Goal: Task Accomplishment & Management: Use online tool/utility

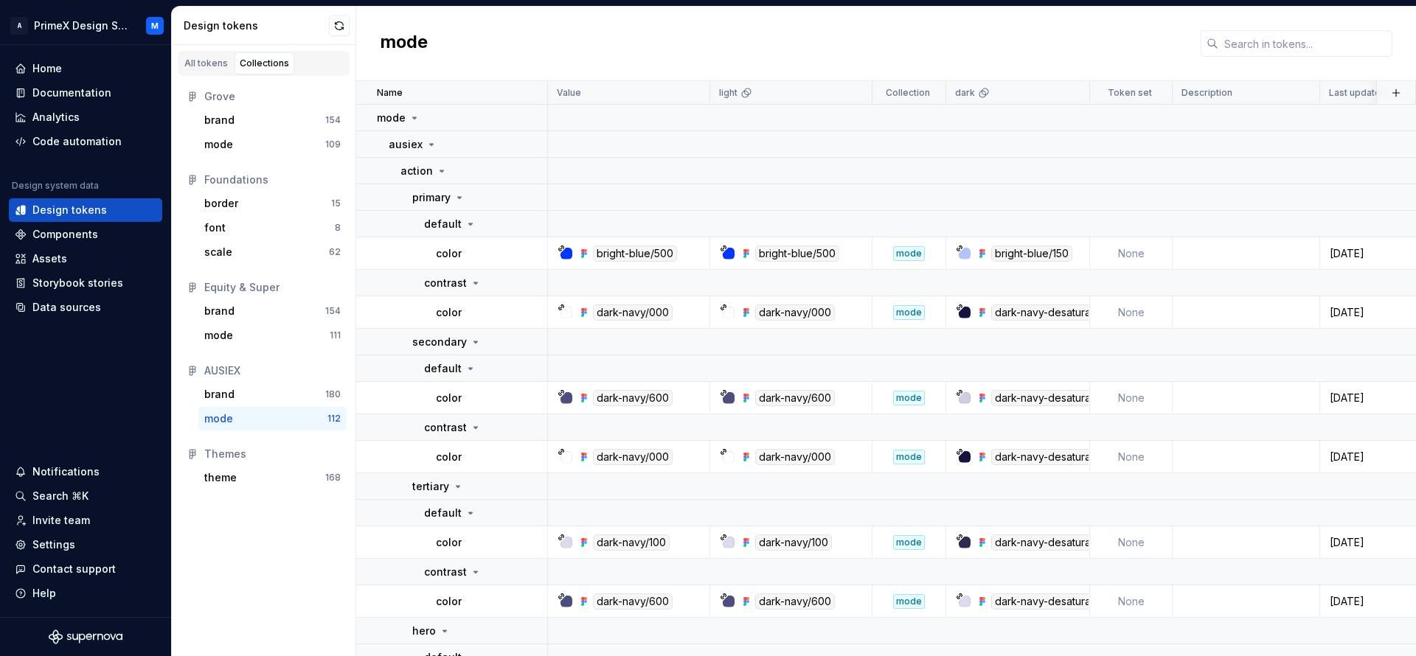
scroll to position [184, 0]
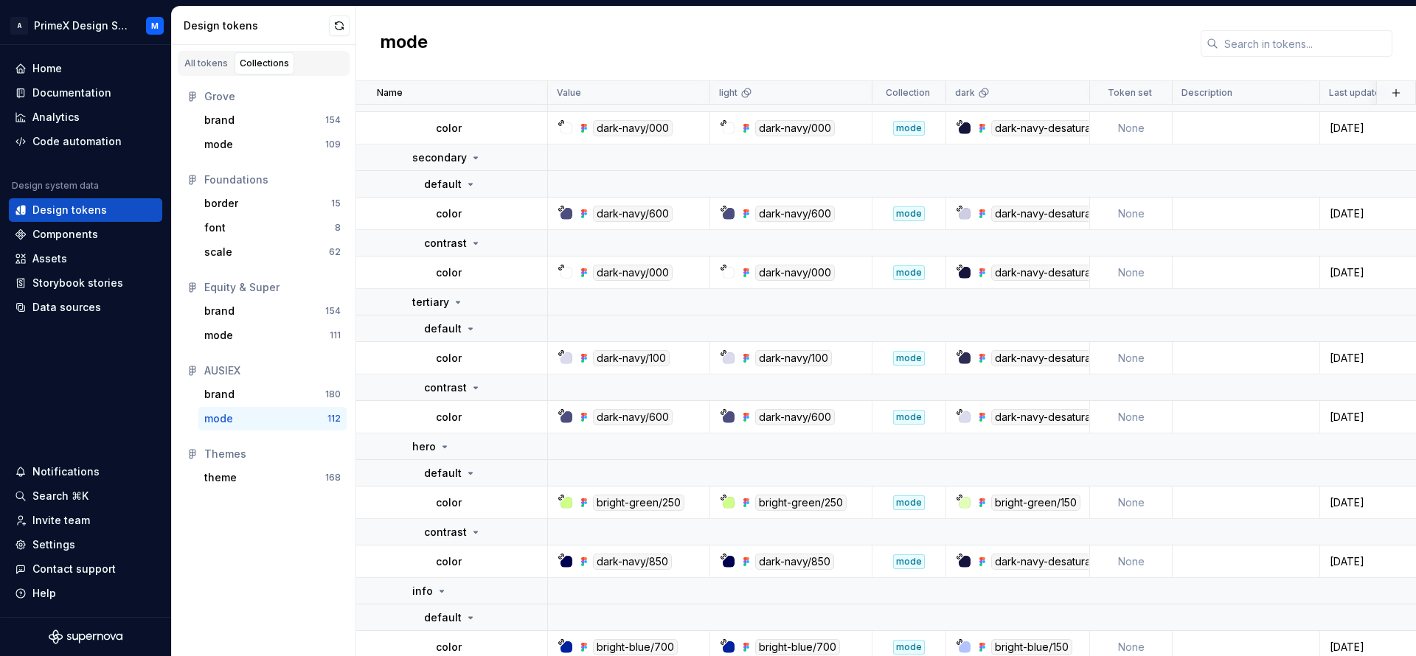
click at [254, 421] on div "mode" at bounding box center [265, 418] width 123 height 15
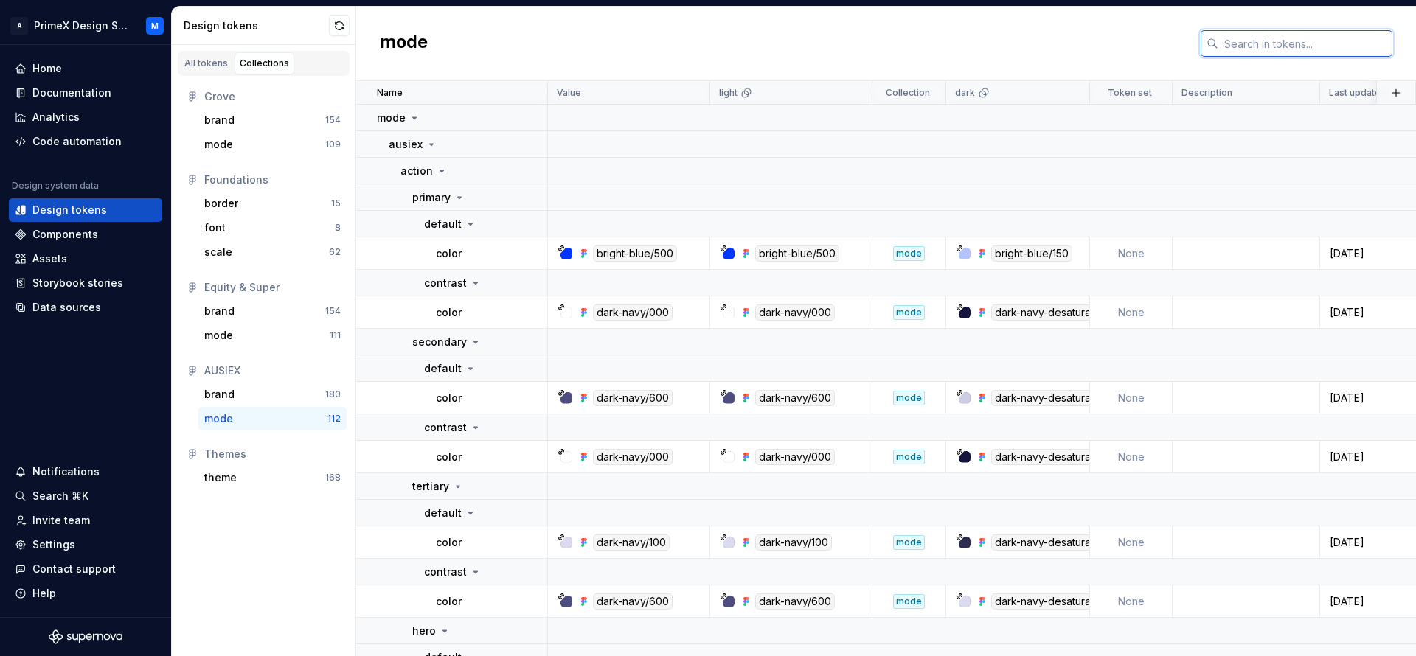
click at [1265, 38] on input "text" at bounding box center [1305, 43] width 174 height 27
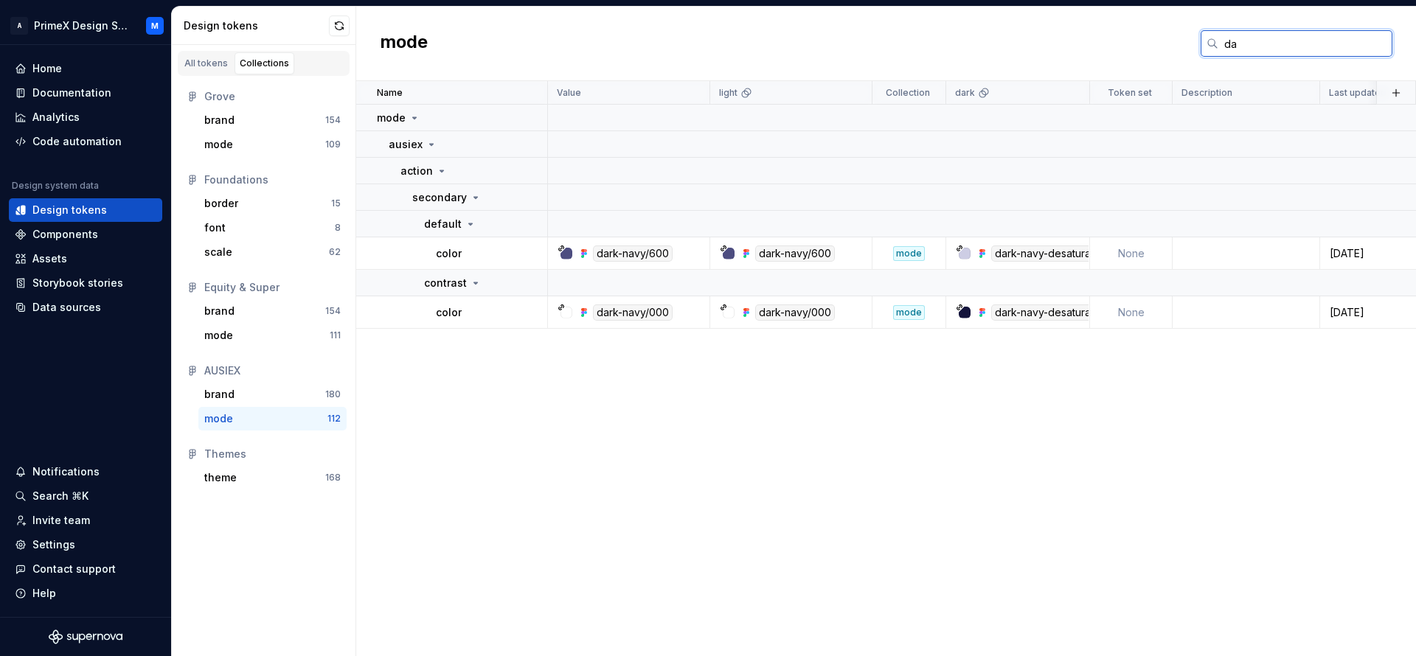
type input "d"
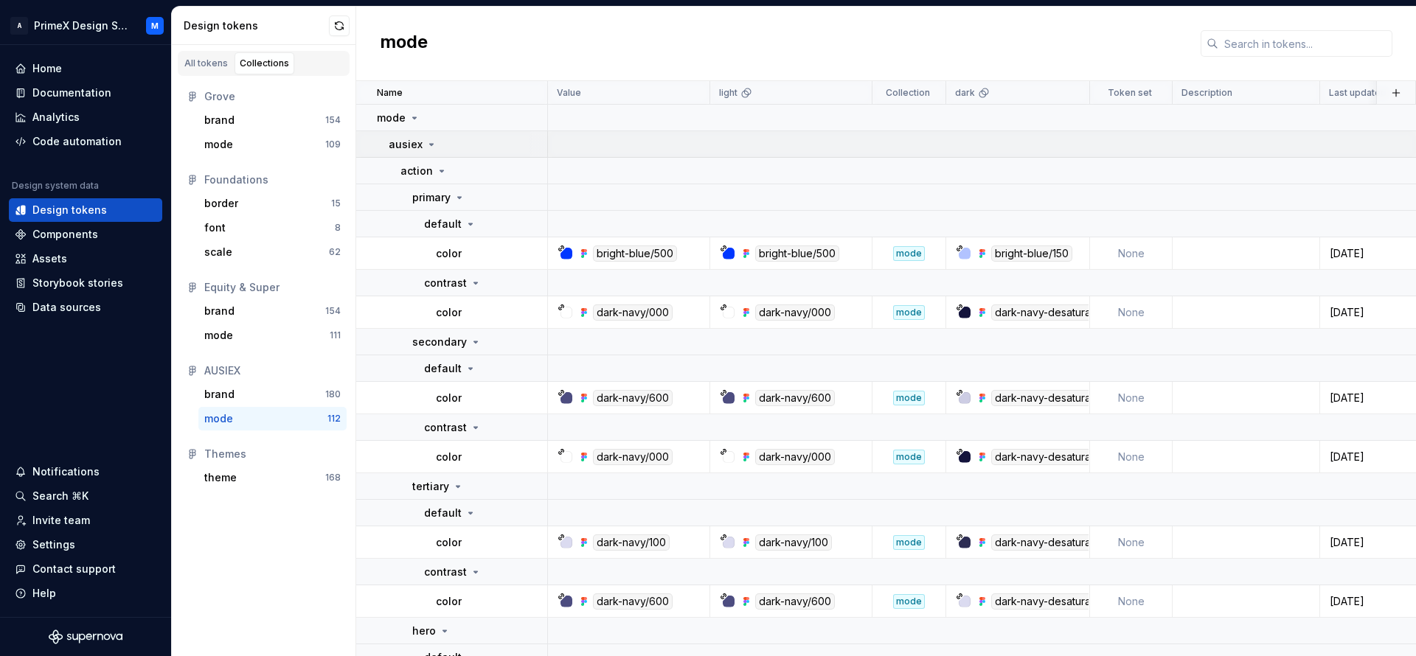
click at [892, 145] on td at bounding box center [1005, 144] width 915 height 27
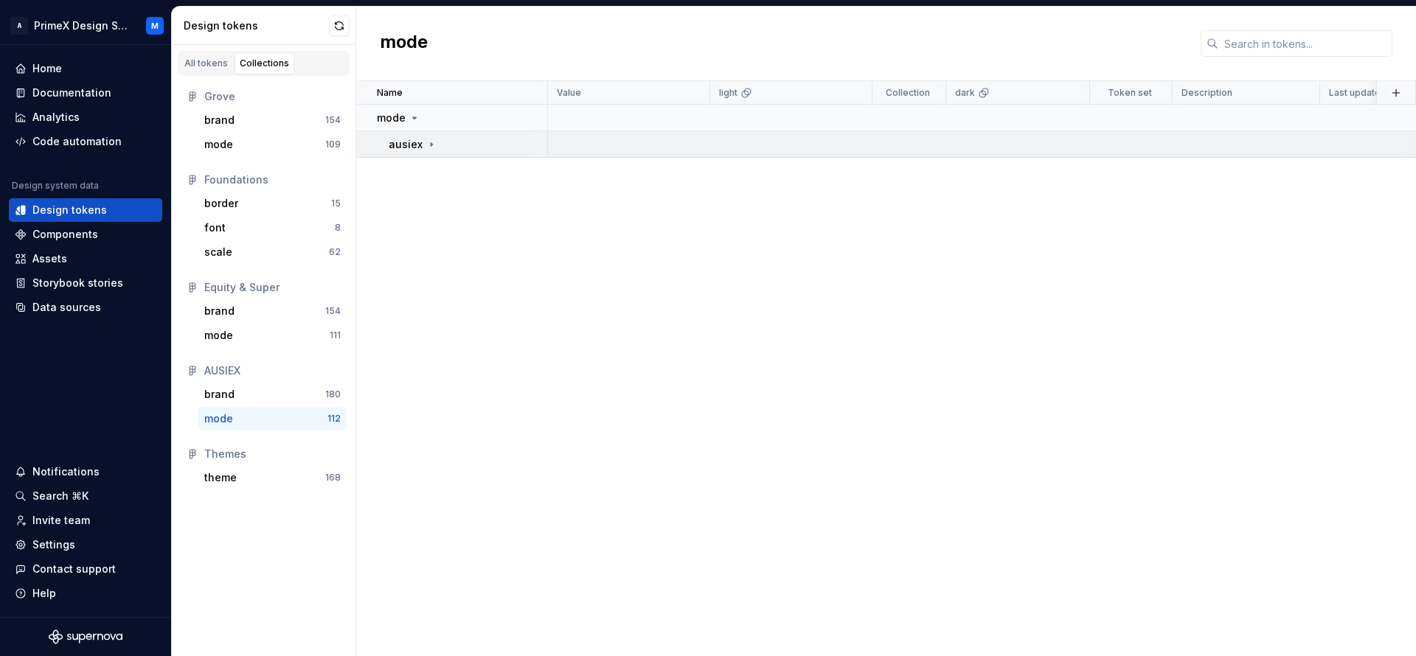
click at [718, 151] on td at bounding box center [1005, 144] width 915 height 27
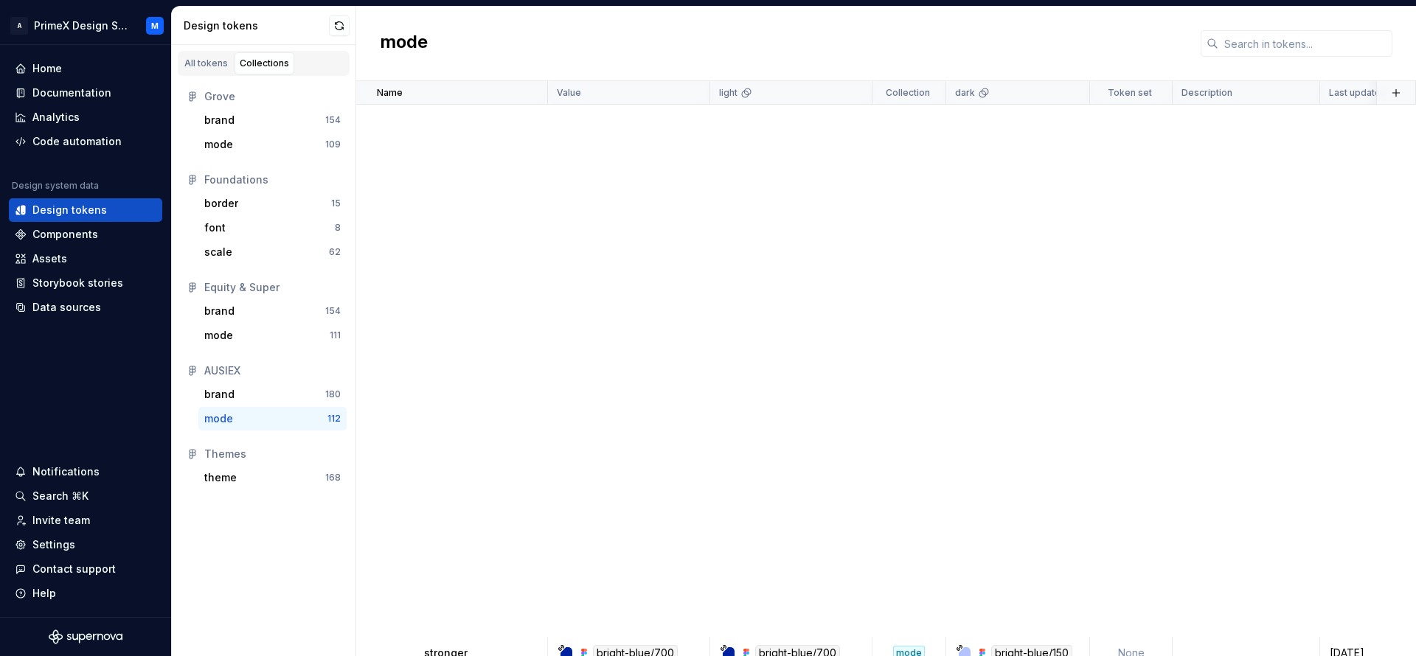
scroll to position [5111, 0]
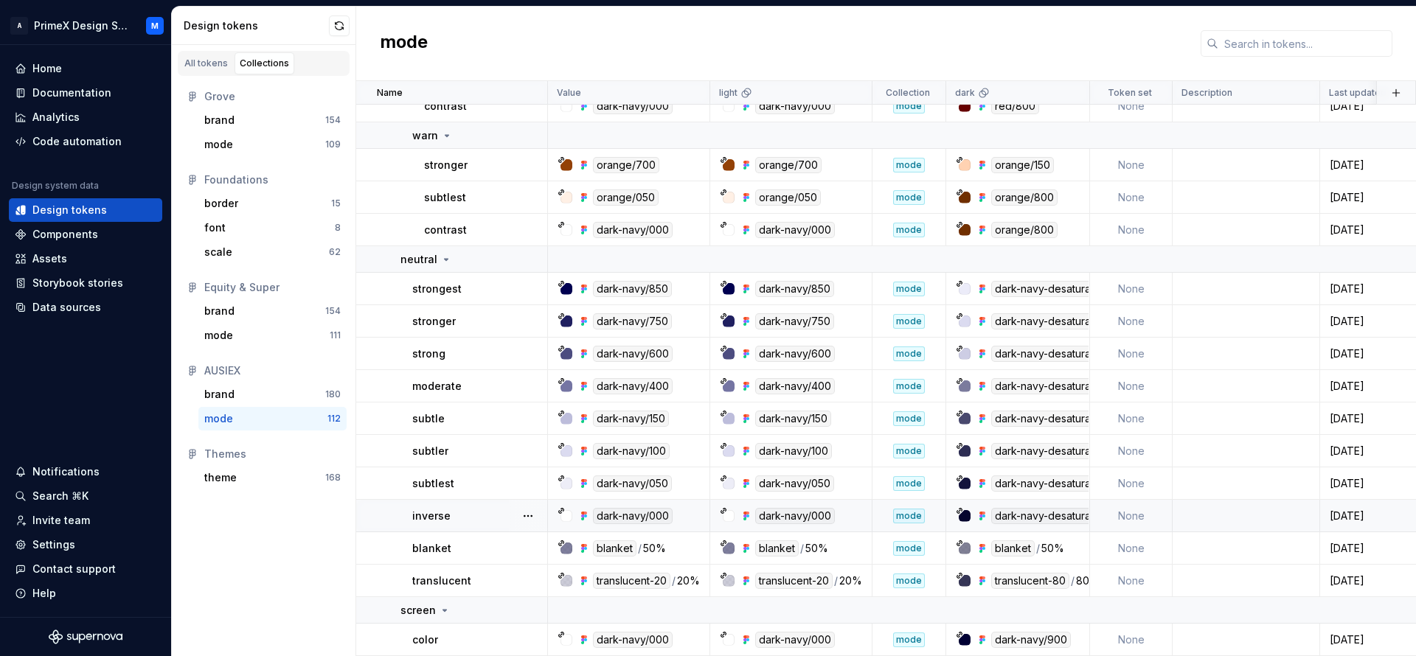
click at [1058, 508] on div "dark-navy-desaturated/900" at bounding box center [1062, 516] width 143 height 16
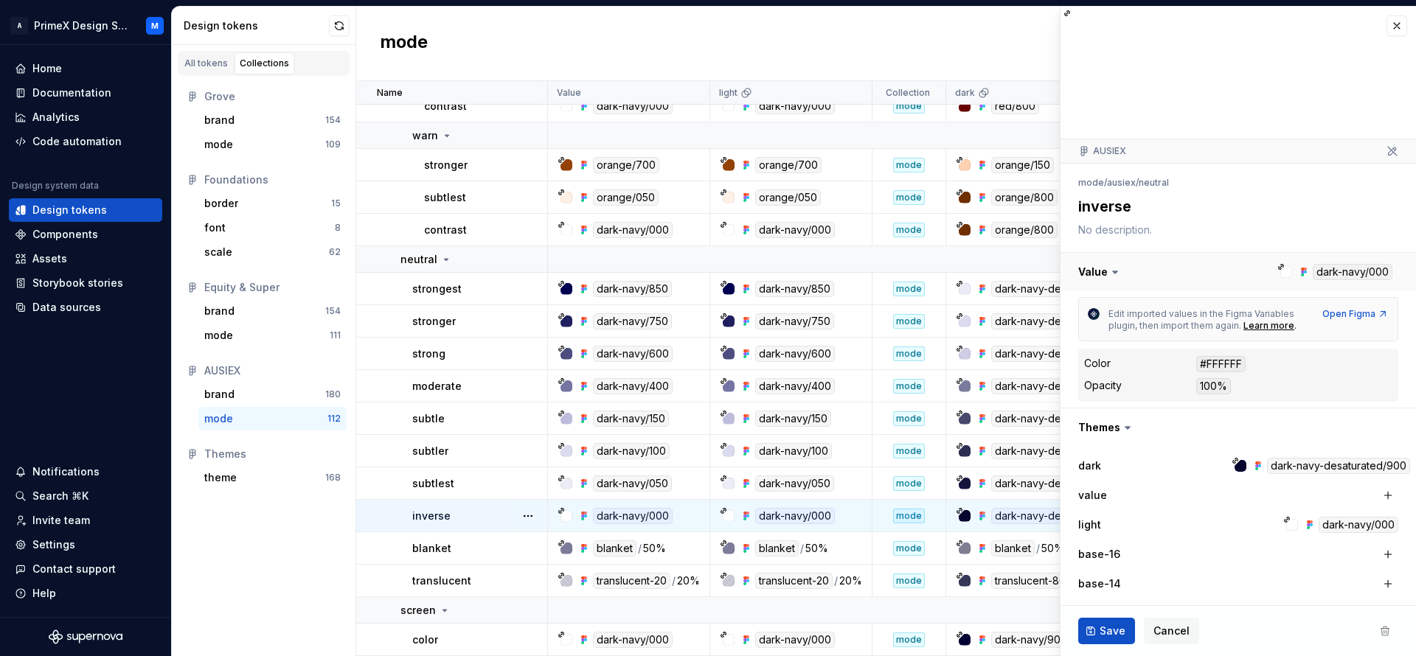
click at [1337, 267] on button "button" at bounding box center [1237, 272] width 355 height 38
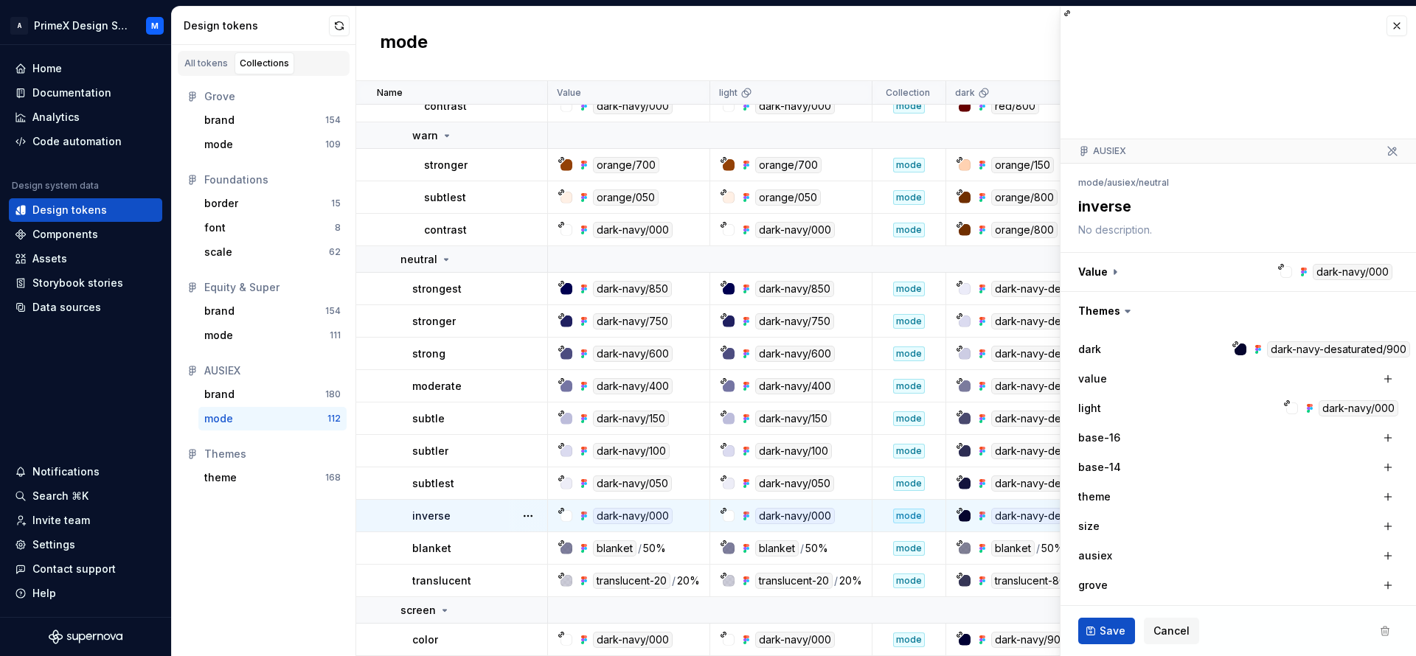
click at [1167, 103] on div at bounding box center [1237, 73] width 355 height 133
click at [1386, 19] on button "button" at bounding box center [1396, 25] width 21 height 21
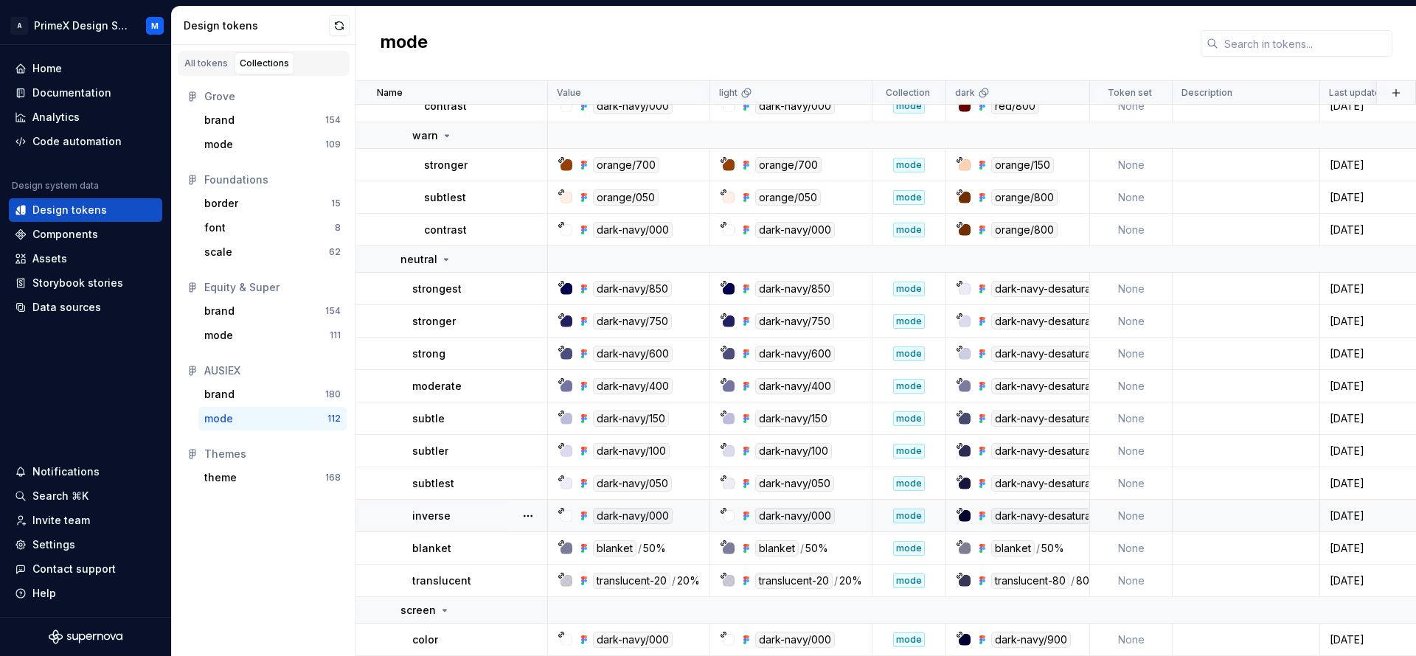
click at [1380, 24] on div "mode" at bounding box center [886, 44] width 1060 height 74
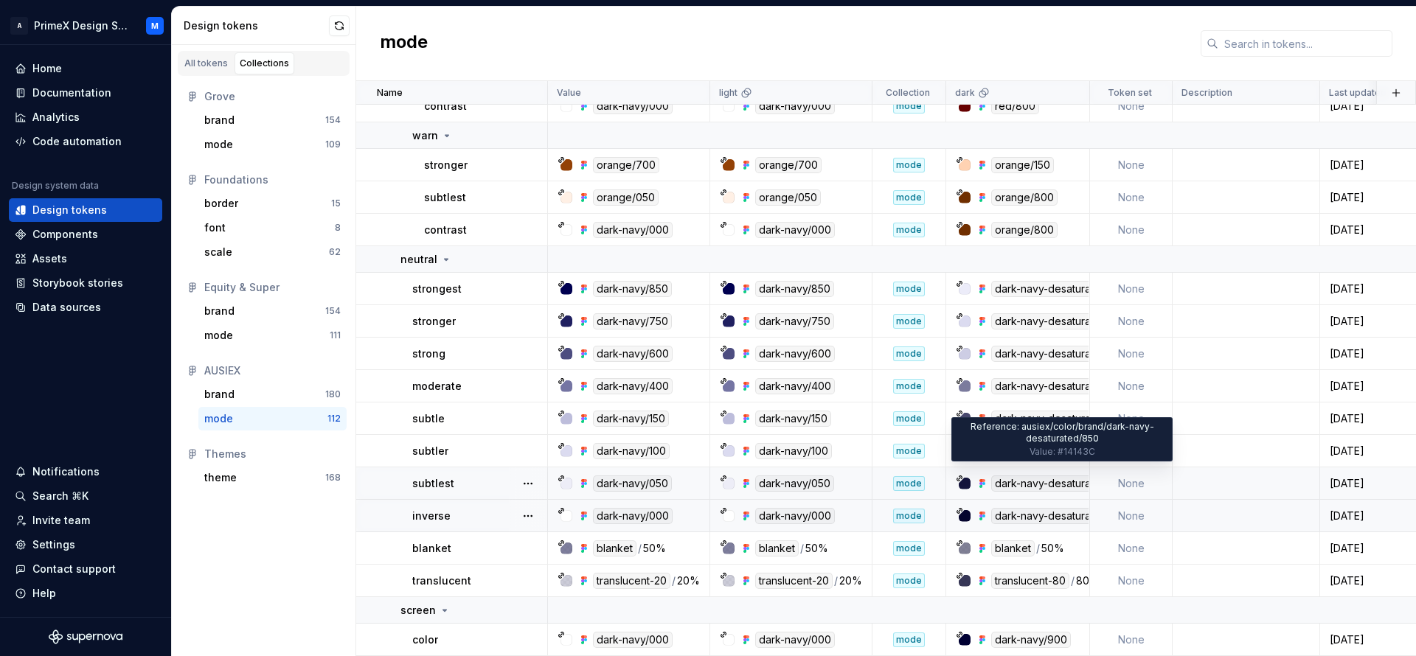
click at [1003, 476] on div "dark-navy-desaturated/850" at bounding box center [1062, 484] width 142 height 16
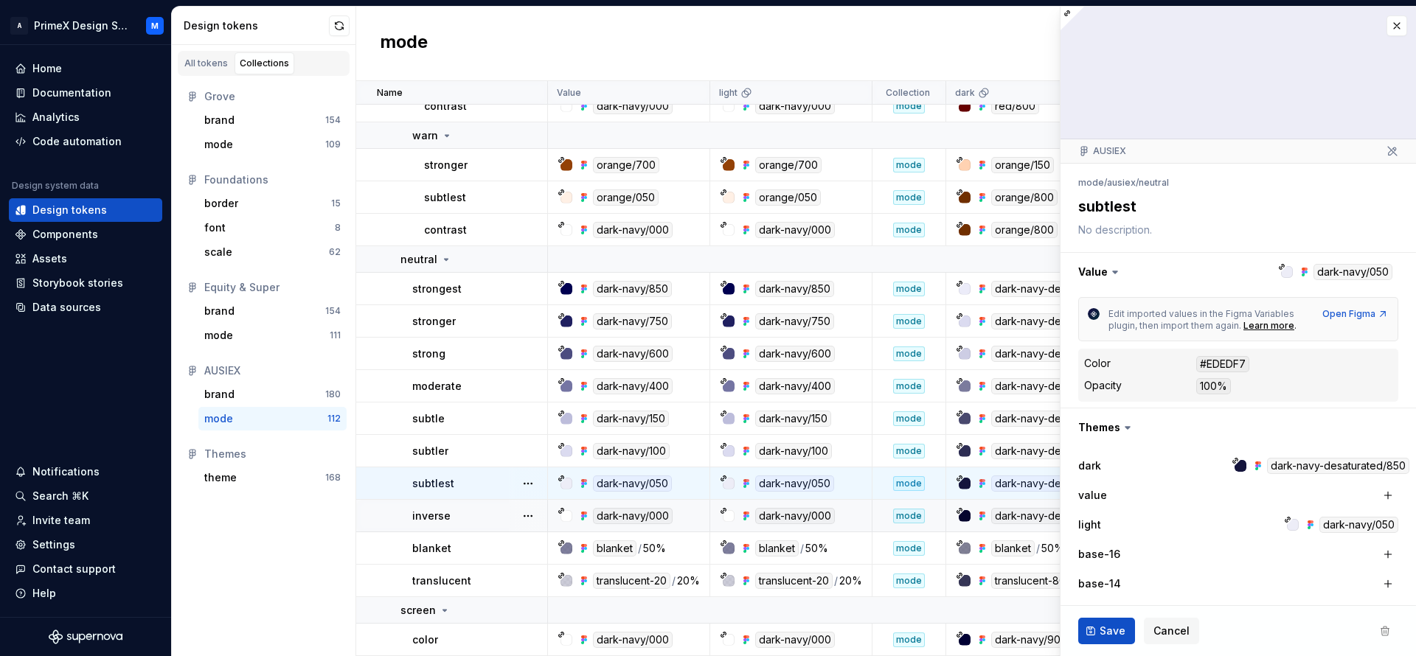
click at [1378, 13] on div at bounding box center [1237, 73] width 355 height 133
click at [1386, 30] on button "button" at bounding box center [1396, 25] width 21 height 21
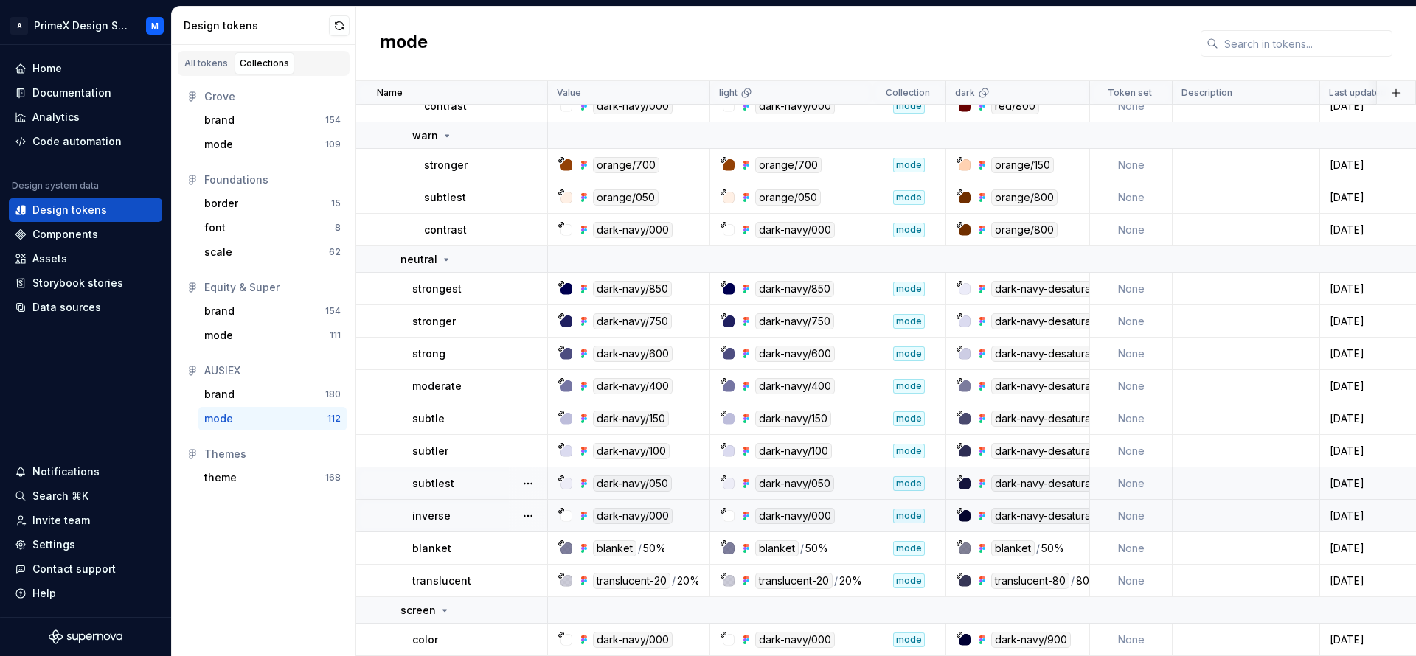
click at [1035, 476] on div "dark-navy-desaturated/850" at bounding box center [1062, 484] width 142 height 16
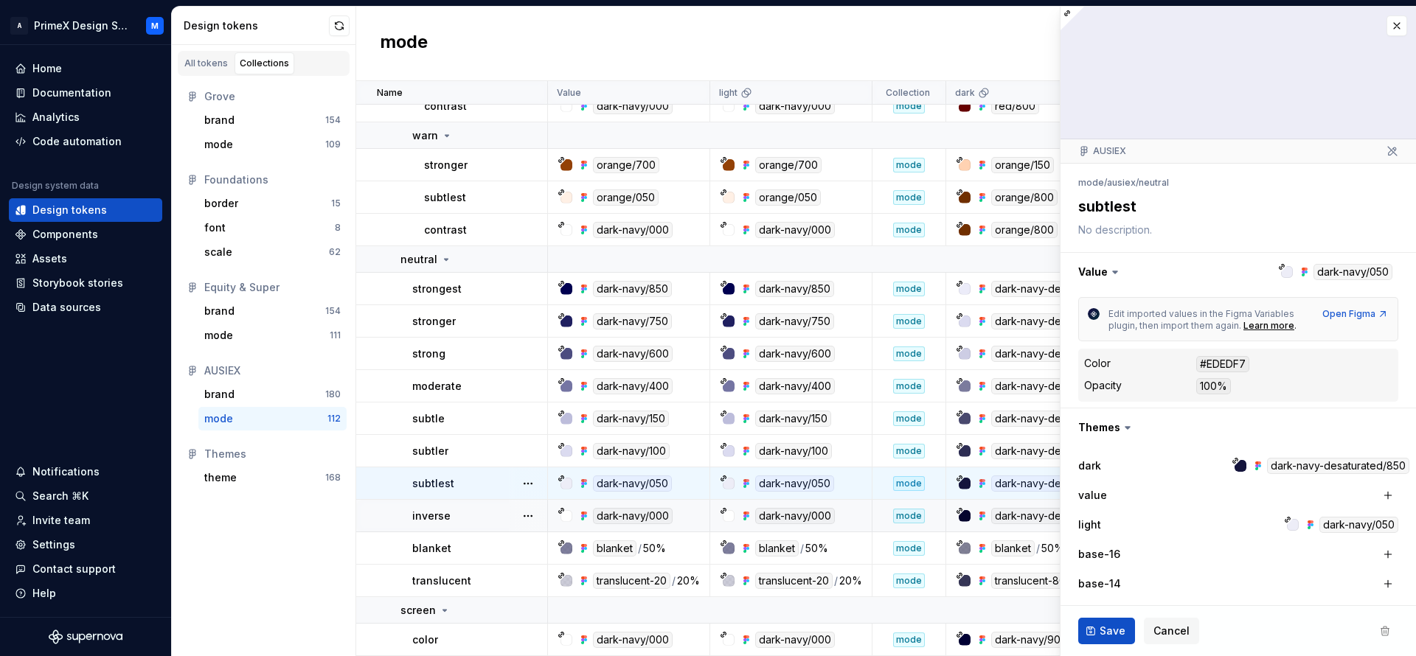
scroll to position [184, 0]
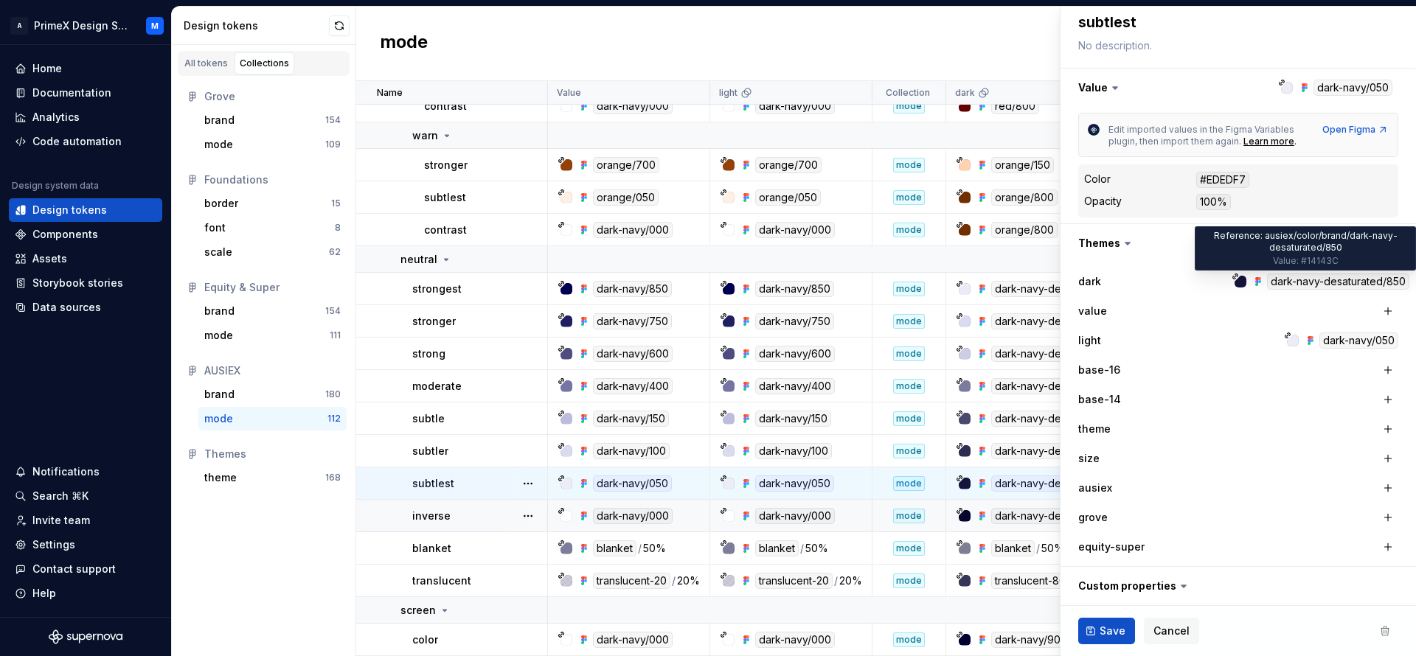
click at [1343, 284] on div "dark-navy-desaturated/850" at bounding box center [1338, 282] width 142 height 16
click at [1316, 280] on div "dark-navy-desaturated/850" at bounding box center [1338, 282] width 142 height 16
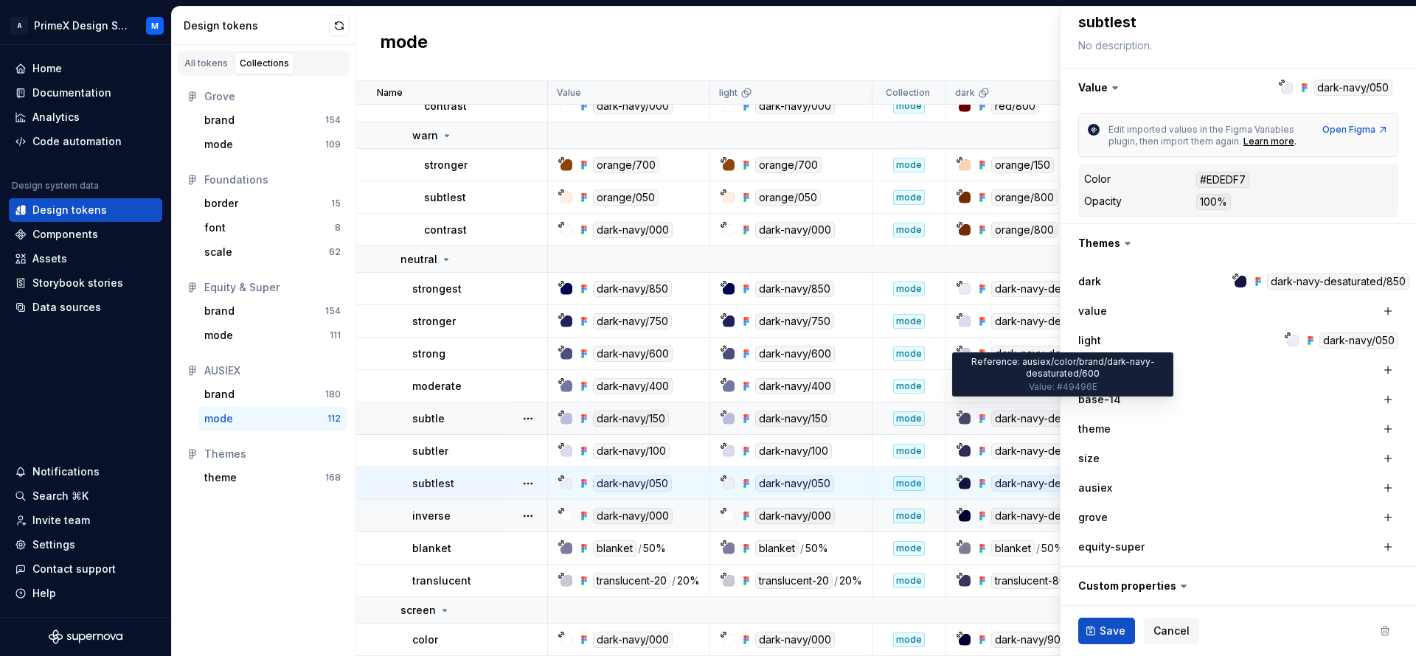
click at [1007, 411] on div "dark-navy-desaturated/600" at bounding box center [1062, 419] width 143 height 16
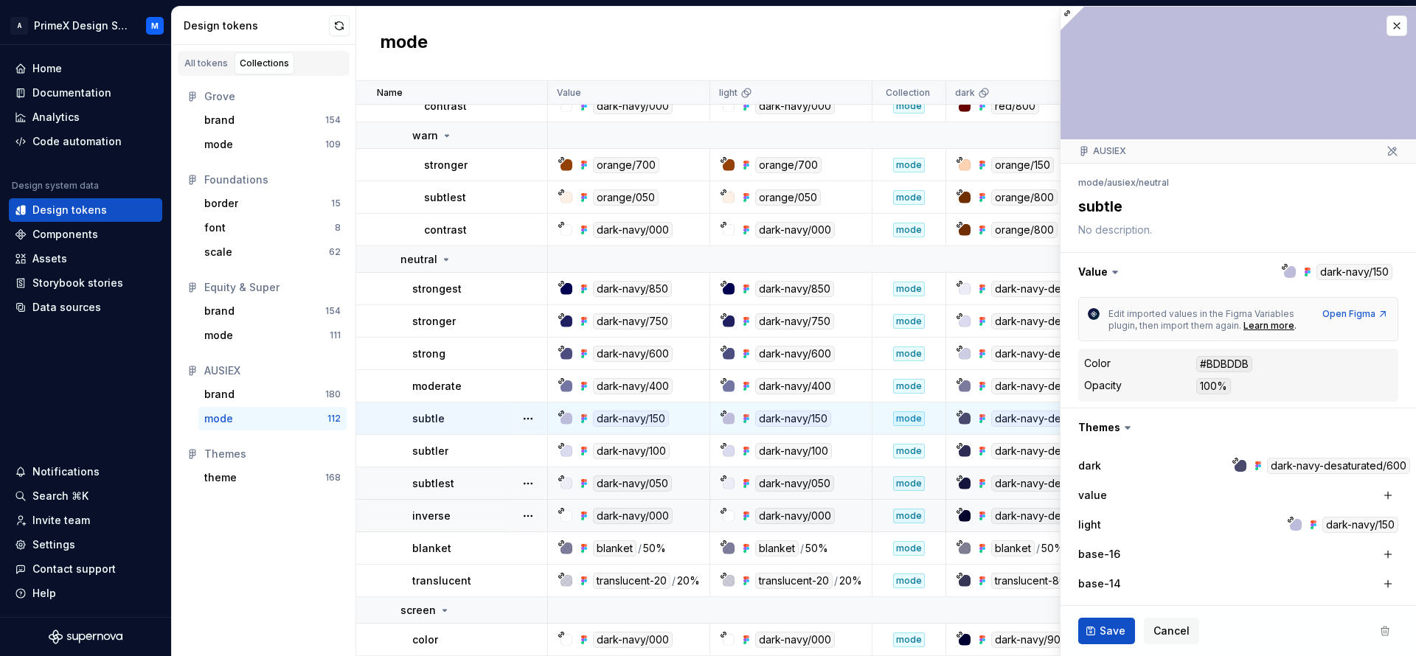
type textarea "*"
click at [1386, 28] on button "button" at bounding box center [1396, 25] width 21 height 21
